Goal: Task Accomplishment & Management: Manage account settings

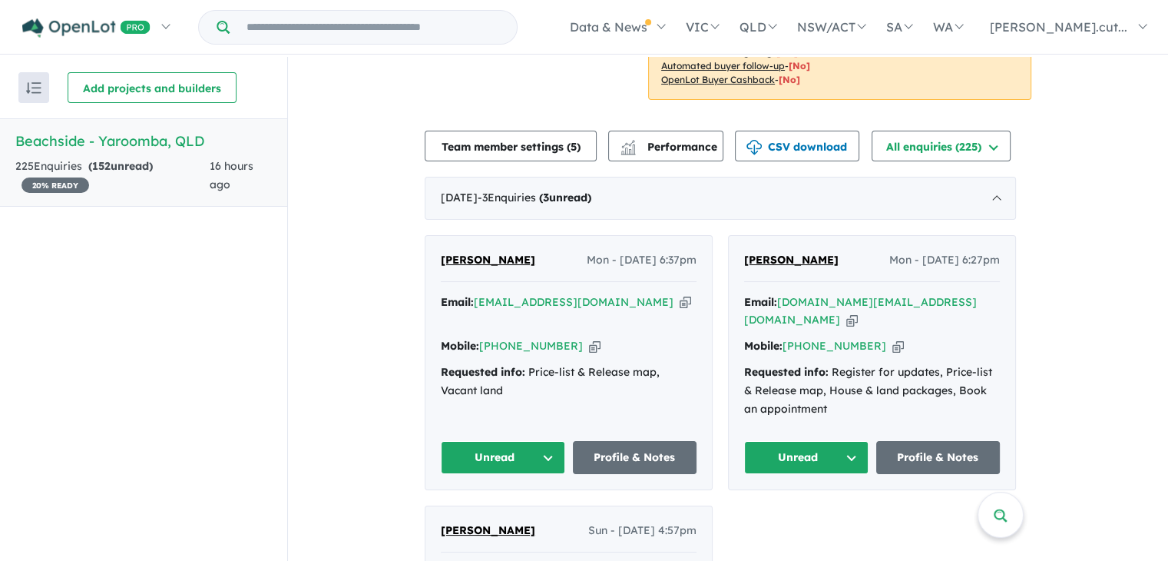
scroll to position [335, 0]
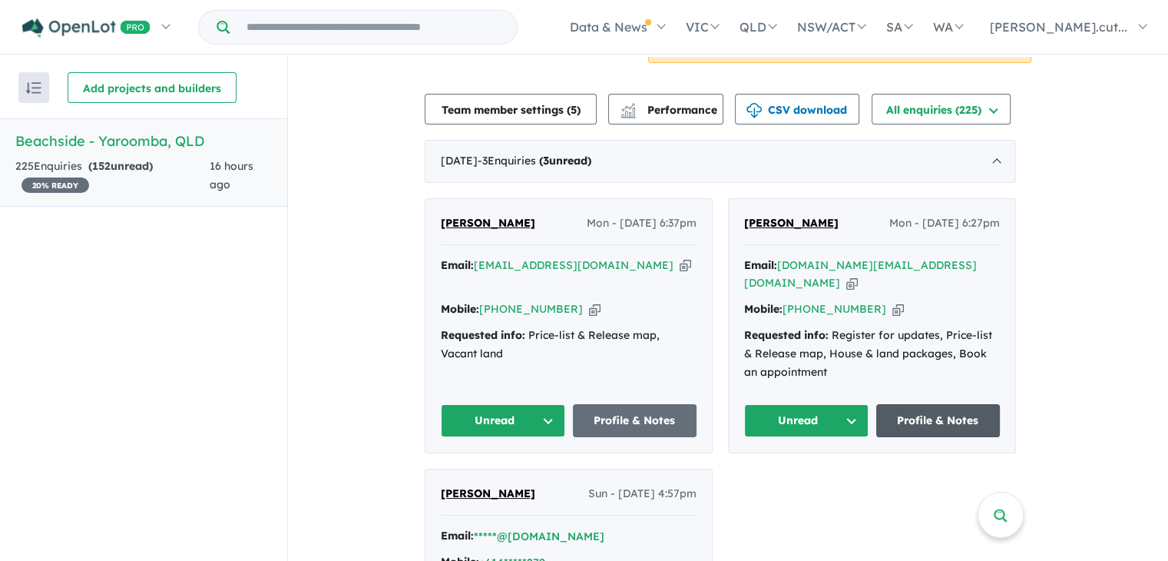
click at [940, 406] on link "Profile & Notes" at bounding box center [938, 420] width 124 height 33
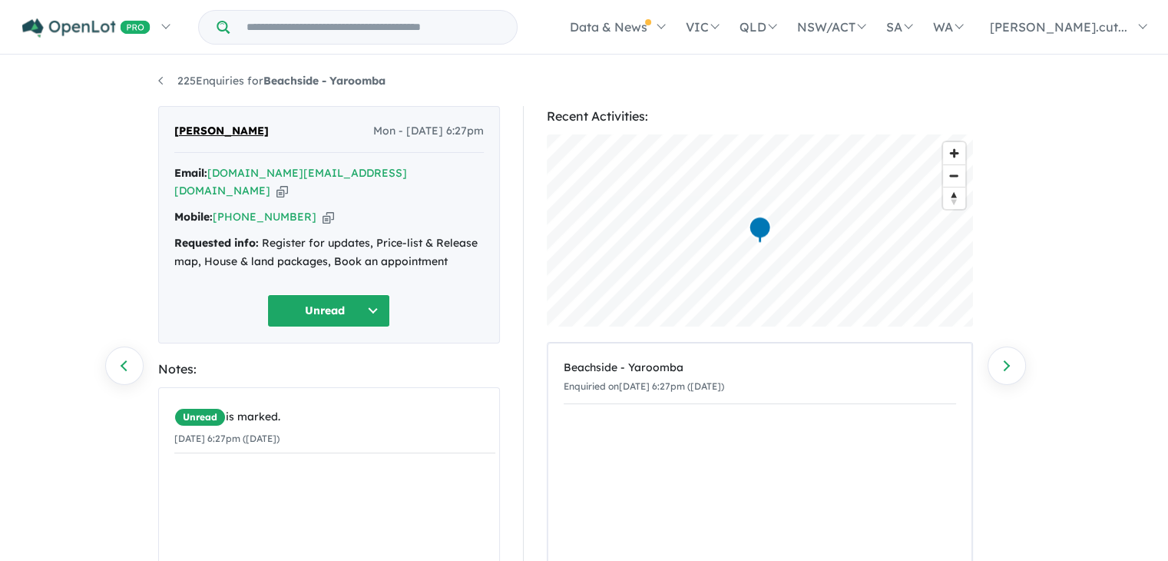
click at [374, 294] on button "Unread" at bounding box center [328, 310] width 123 height 33
click at [225, 477] on div "Unread is marked. 11/08/2025 6:27pm (Monday)" at bounding box center [335, 504] width 352 height 233
click at [352, 294] on button "Unread" at bounding box center [328, 310] width 123 height 33
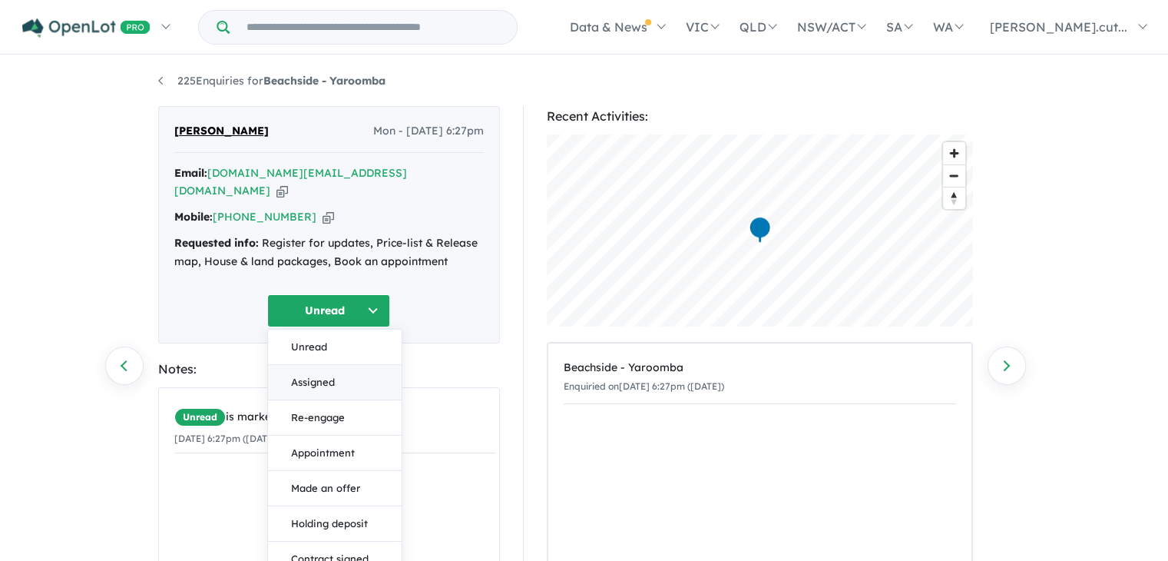
click at [312, 364] on button "Assigned" at bounding box center [335, 381] width 134 height 35
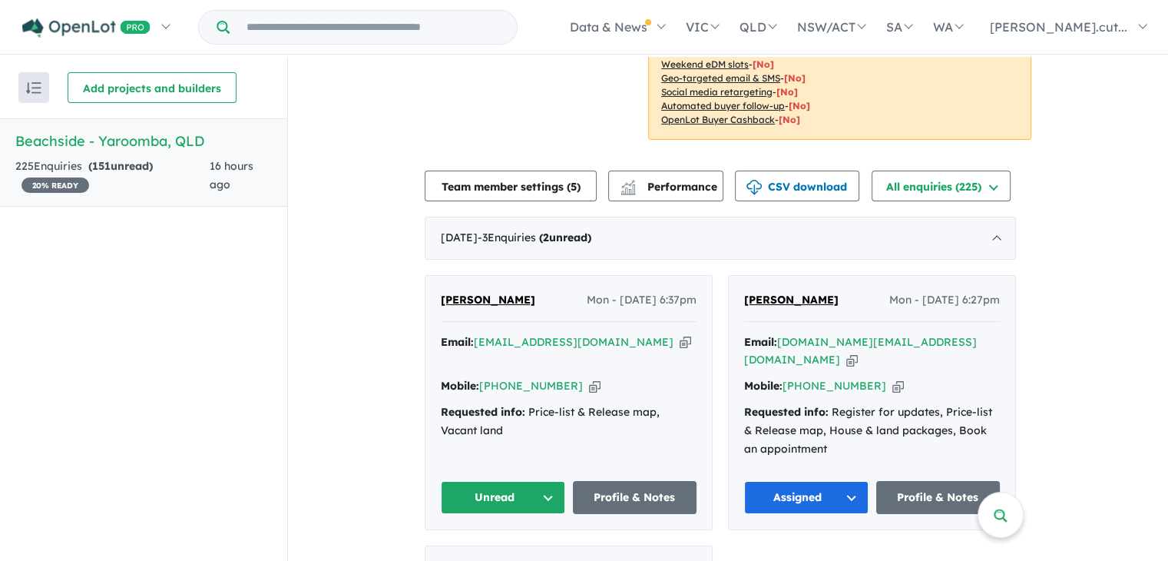
scroll to position [260, 0]
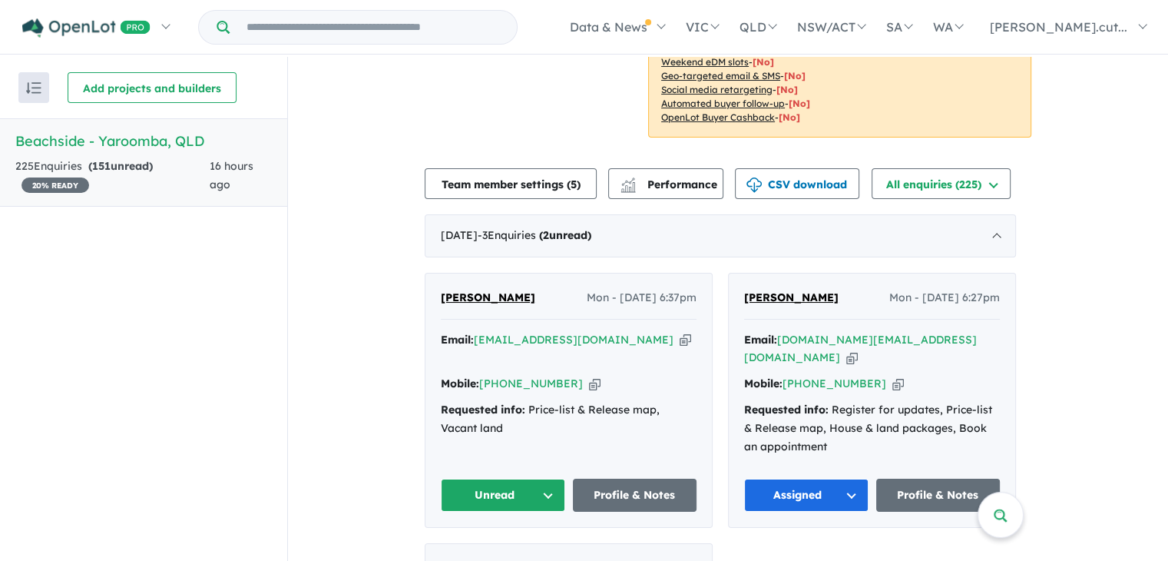
click at [549, 478] on button "Unread" at bounding box center [503, 494] width 124 height 33
click at [492, 514] on button "Unread" at bounding box center [509, 531] width 134 height 35
click at [620, 478] on link "Profile & Notes" at bounding box center [635, 494] width 124 height 33
click at [589, 376] on icon "button" at bounding box center [595, 384] width 12 height 16
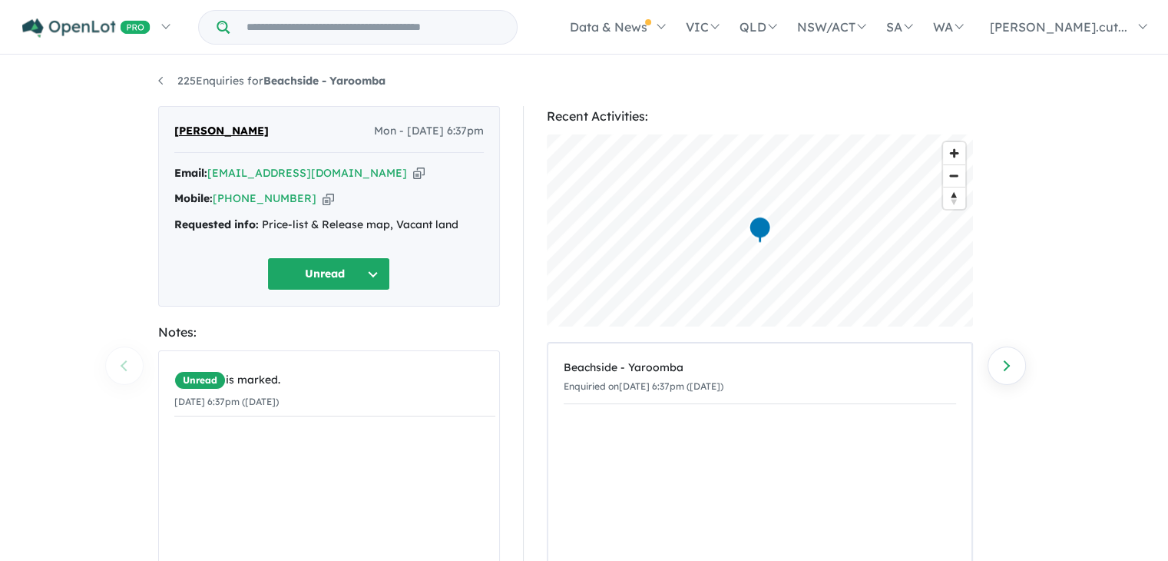
click at [413, 170] on icon "button" at bounding box center [419, 173] width 12 height 16
